Goal: Navigation & Orientation: Find specific page/section

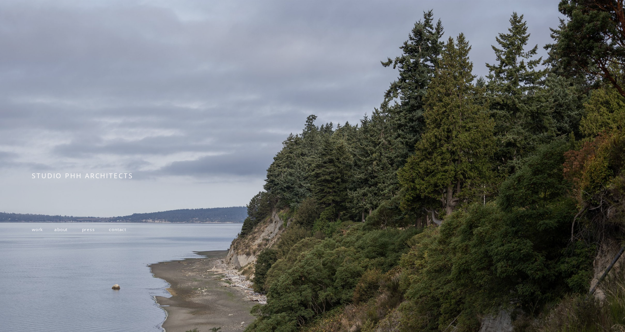
click at [32, 232] on span "work" at bounding box center [37, 229] width 11 height 6
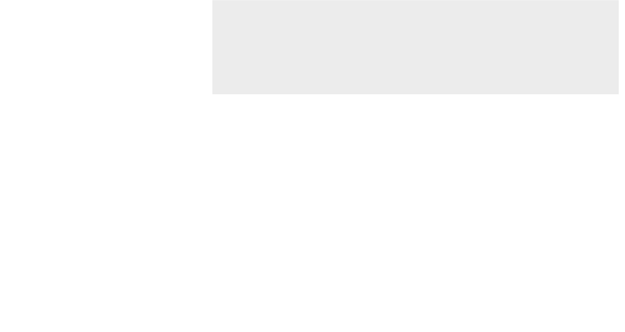
scroll to position [2252, 0]
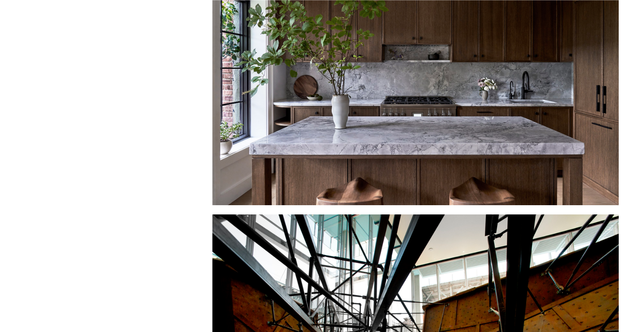
click at [447, 85] on div at bounding box center [415, 75] width 406 height 260
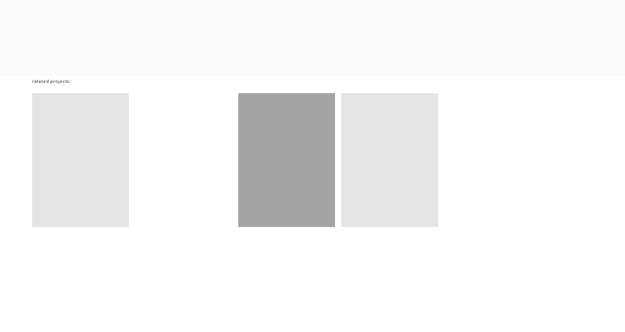
scroll to position [5022, 0]
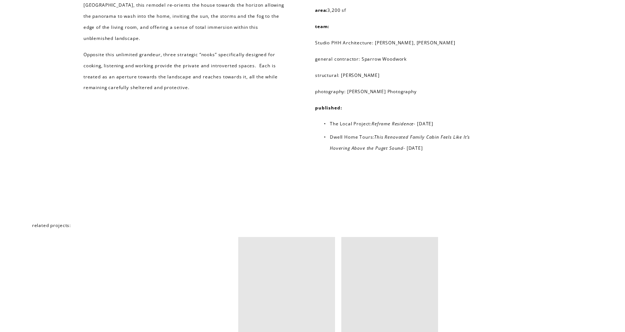
scroll to position [4579, 0]
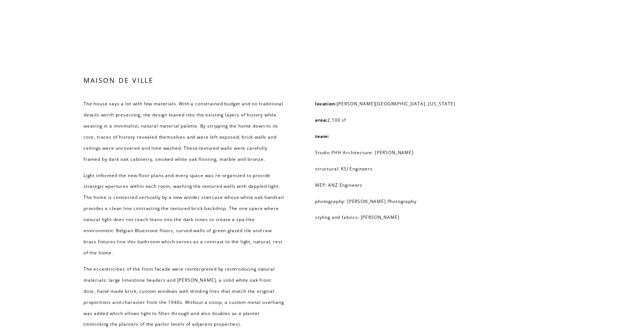
scroll to position [3249, 0]
